Goal: Navigation & Orientation: Find specific page/section

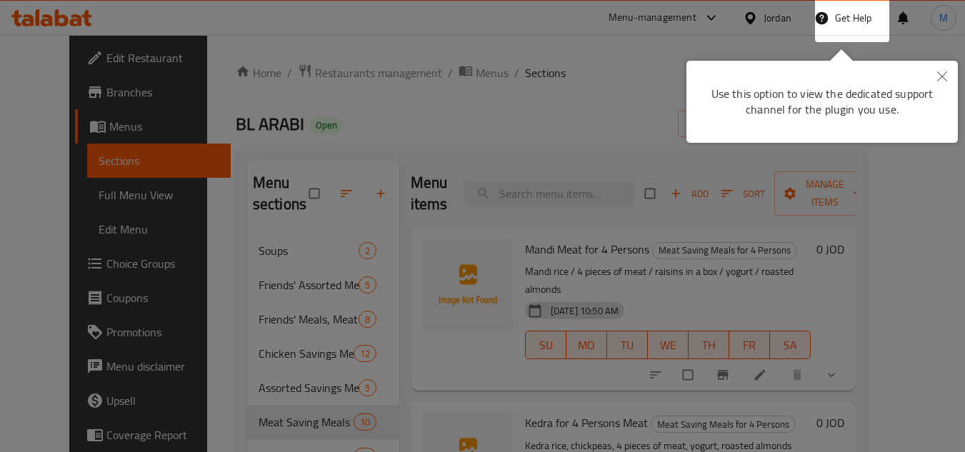
click at [648, 101] on div at bounding box center [482, 226] width 965 height 452
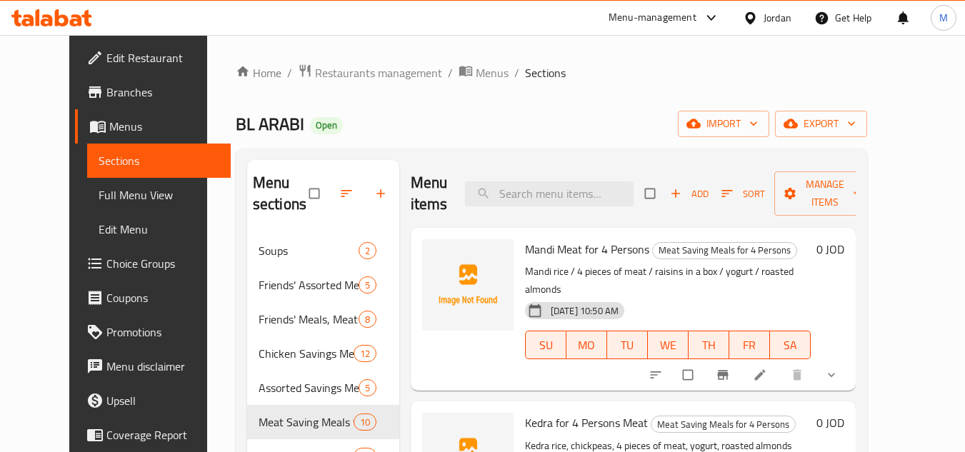
click at [782, 20] on div "Jordan" at bounding box center [777, 18] width 28 height 16
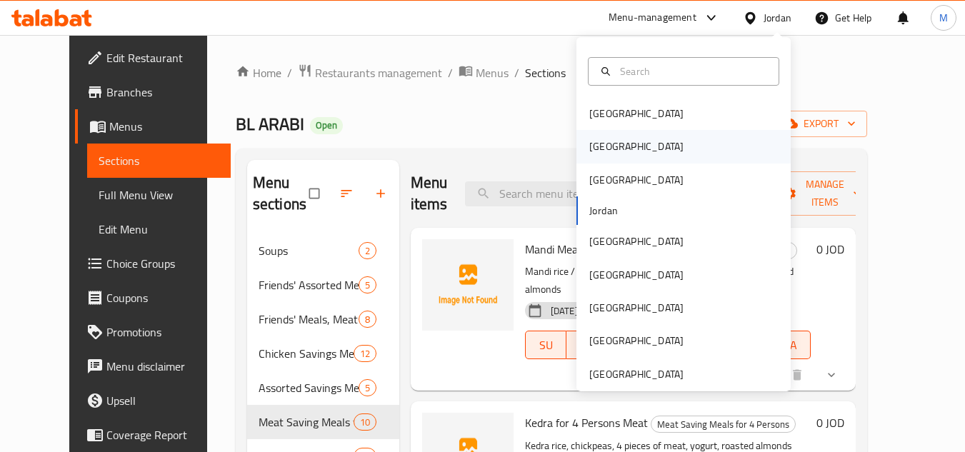
click at [619, 142] on div "[GEOGRAPHIC_DATA]" at bounding box center [683, 146] width 214 height 33
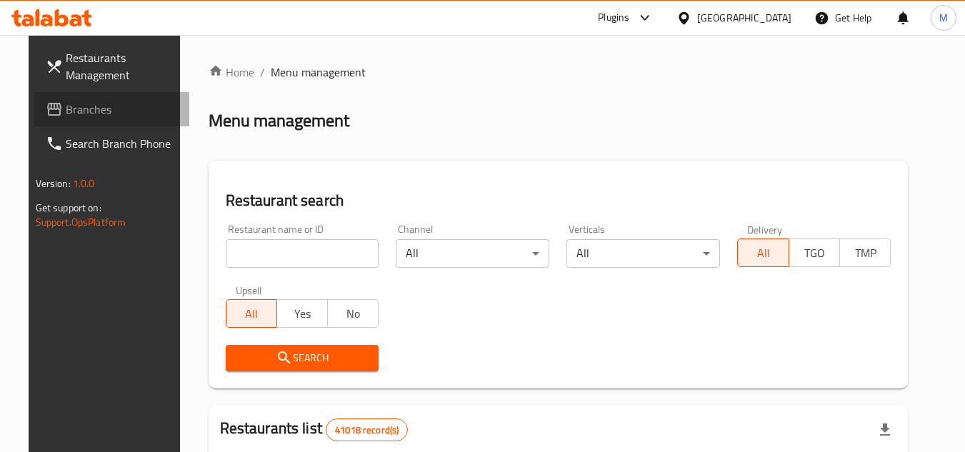
click at [66, 115] on span "Branches" at bounding box center [122, 109] width 113 height 17
